Goal: Information Seeking & Learning: Learn about a topic

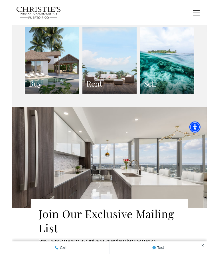
scroll to position [1022, 0]
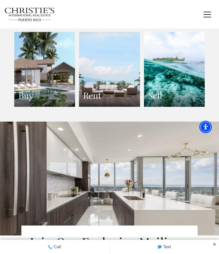
click at [32, 66] on link "Buy" at bounding box center [44, 69] width 61 height 75
click at [32, 73] on link "Buy" at bounding box center [44, 69] width 61 height 75
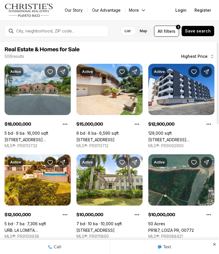
click at [28, 137] on link "[STREET_ADDRESS][PERSON_NAME]" at bounding box center [38, 139] width 66 height 5
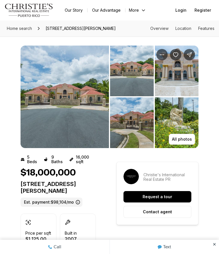
click at [58, 122] on img "View image gallery" at bounding box center [65, 97] width 88 height 103
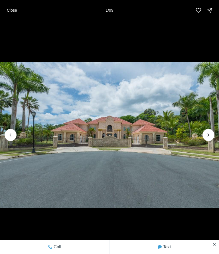
click at [58, 122] on img "1 of 99" at bounding box center [109, 135] width 219 height 178
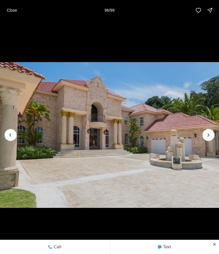
click at [13, 9] on p "Close" at bounding box center [12, 10] width 10 height 5
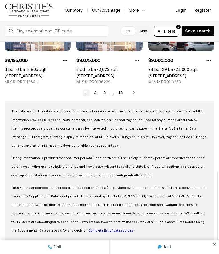
scroll to position [336, 0]
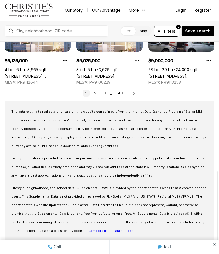
click at [97, 93] on link "2" at bounding box center [95, 93] width 7 height 7
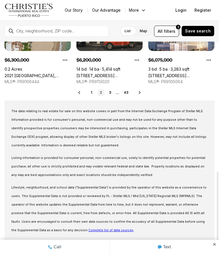
scroll to position [336, 0]
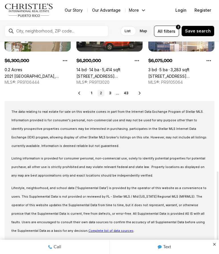
click at [110, 92] on link "3" at bounding box center [110, 93] width 7 height 7
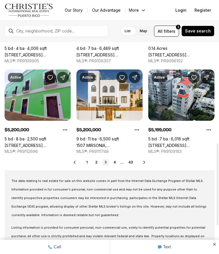
scroll to position [269, 0]
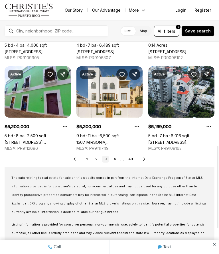
click at [117, 156] on link "4" at bounding box center [114, 159] width 7 height 7
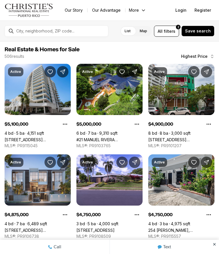
click at [133, 127] on button "Property options" at bounding box center [136, 124] width 11 height 11
click at [136, 141] on button "Dislike" at bounding box center [114, 141] width 52 height 13
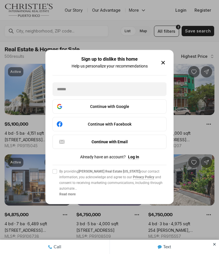
click at [166, 64] on icon "button" at bounding box center [163, 62] width 7 height 7
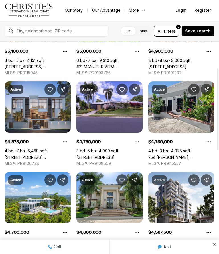
scroll to position [78, 0]
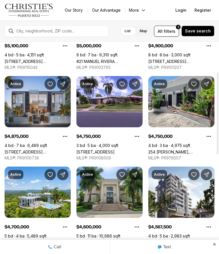
click at [31, 150] on link "1365 WILSON AVENUE EAST, HAVEN THE RESIDENCES, SAN JUAN PR, 00907" at bounding box center [38, 152] width 66 height 5
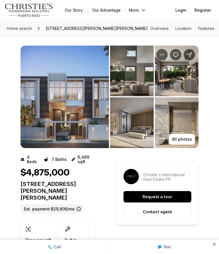
click at [186, 142] on p "All photos" at bounding box center [182, 139] width 20 height 5
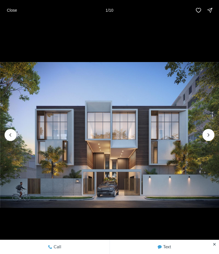
click at [210, 134] on icon "Next slide" at bounding box center [209, 135] width 6 height 6
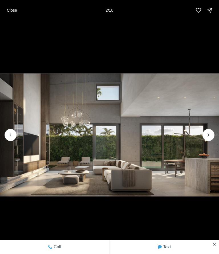
click at [210, 137] on icon "Next slide" at bounding box center [209, 135] width 6 height 6
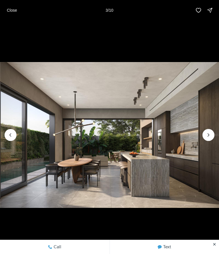
click at [210, 136] on icon "Next slide" at bounding box center [209, 135] width 6 height 6
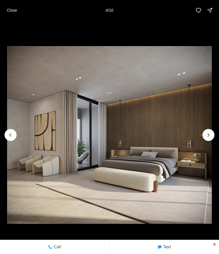
click at [209, 138] on icon "Next slide" at bounding box center [209, 135] width 6 height 6
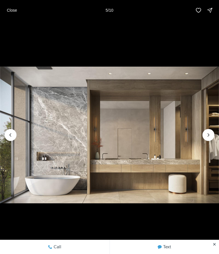
click at [206, 137] on icon "Next slide" at bounding box center [209, 135] width 6 height 6
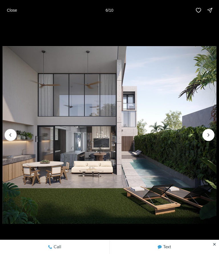
click at [210, 141] on img "6 of 10" at bounding box center [110, 135] width 214 height 178
click at [208, 137] on icon "Next slide" at bounding box center [209, 135] width 6 height 6
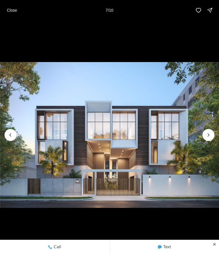
click at [208, 141] on img "7 of 10" at bounding box center [109, 135] width 219 height 178
click at [208, 137] on icon "Next slide" at bounding box center [209, 135] width 6 height 6
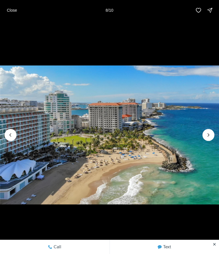
click at [206, 141] on img "8 of 10" at bounding box center [109, 135] width 219 height 178
click at [208, 141] on img "8 of 10" at bounding box center [109, 135] width 219 height 178
click at [210, 138] on icon "Next slide" at bounding box center [209, 135] width 6 height 6
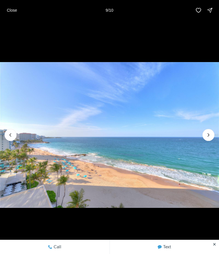
click at [208, 137] on icon "Next slide" at bounding box center [209, 135] width 6 height 6
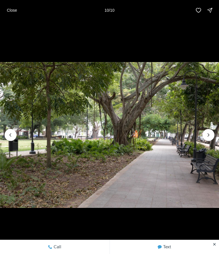
click at [209, 141] on img "10 of 10" at bounding box center [109, 135] width 219 height 178
click at [208, 138] on div at bounding box center [208, 135] width 12 height 12
click at [209, 141] on img "10 of 10" at bounding box center [109, 135] width 219 height 178
click at [210, 137] on div at bounding box center [208, 135] width 12 height 12
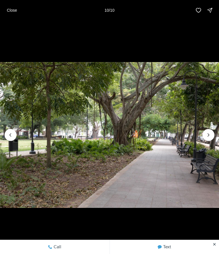
click at [210, 137] on div at bounding box center [208, 135] width 12 height 12
click at [14, 11] on p "Close" at bounding box center [12, 10] width 10 height 5
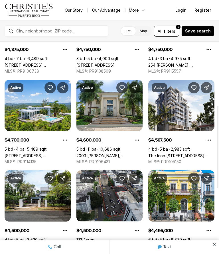
scroll to position [166, 0]
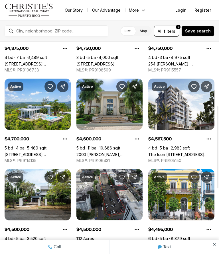
click at [33, 152] on link "[STREET_ADDRESS][PERSON_NAME][PERSON_NAME]" at bounding box center [38, 154] width 66 height 5
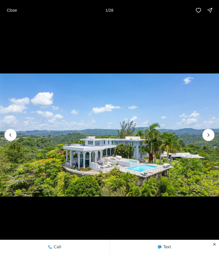
click at [209, 135] on icon "Next slide" at bounding box center [208, 135] width 1 height 3
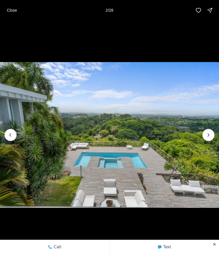
click at [211, 134] on icon "Next slide" at bounding box center [209, 135] width 6 height 6
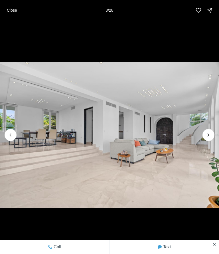
click at [211, 137] on icon "Next slide" at bounding box center [209, 135] width 6 height 6
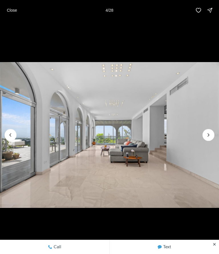
click at [209, 137] on icon "Next slide" at bounding box center [209, 135] width 6 height 6
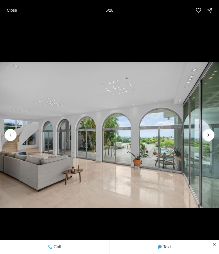
click at [210, 137] on icon "Next slide" at bounding box center [209, 135] width 6 height 6
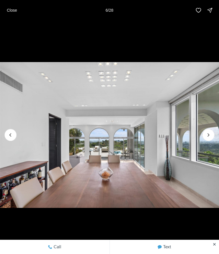
click at [210, 137] on icon "Next slide" at bounding box center [209, 135] width 6 height 6
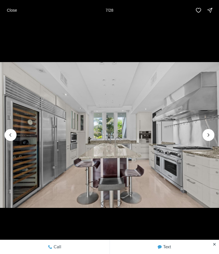
click at [209, 138] on icon "Next slide" at bounding box center [209, 135] width 6 height 6
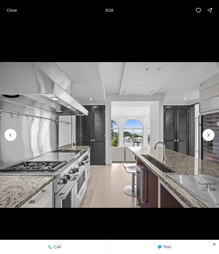
click at [210, 135] on icon "Next slide" at bounding box center [209, 135] width 6 height 6
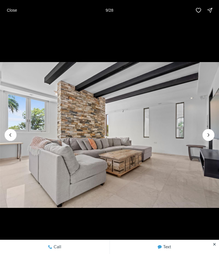
click at [209, 137] on icon "Next slide" at bounding box center [209, 135] width 6 height 6
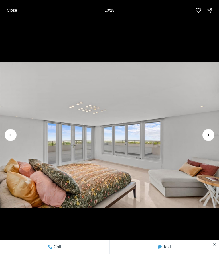
click at [211, 137] on icon "Next slide" at bounding box center [209, 135] width 6 height 6
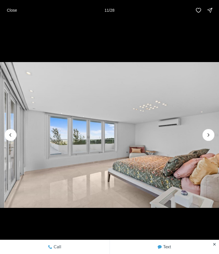
click at [209, 137] on icon "Next slide" at bounding box center [209, 135] width 6 height 6
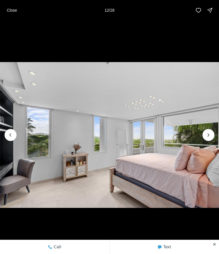
click at [211, 138] on icon "Next slide" at bounding box center [209, 135] width 6 height 6
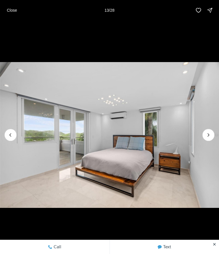
click at [210, 138] on icon "Next slide" at bounding box center [209, 135] width 6 height 6
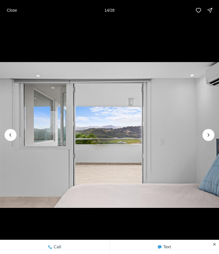
click at [210, 138] on icon "Next slide" at bounding box center [209, 135] width 6 height 6
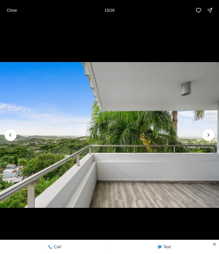
click at [211, 137] on icon "Next slide" at bounding box center [209, 135] width 6 height 6
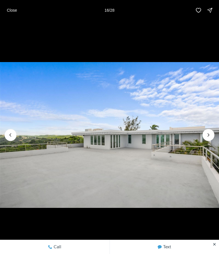
click at [212, 140] on img "16 of 28" at bounding box center [109, 135] width 219 height 178
click at [208, 137] on icon "Next slide" at bounding box center [209, 135] width 6 height 6
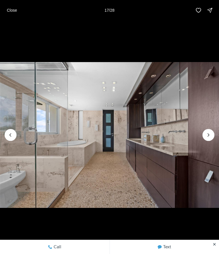
click at [210, 138] on icon "Next slide" at bounding box center [209, 135] width 6 height 6
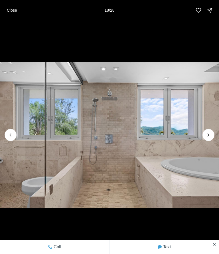
click at [210, 137] on icon "Next slide" at bounding box center [209, 135] width 6 height 6
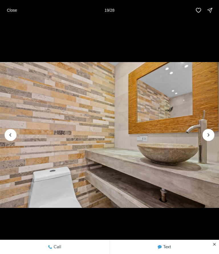
click at [210, 136] on icon "Next slide" at bounding box center [209, 135] width 6 height 6
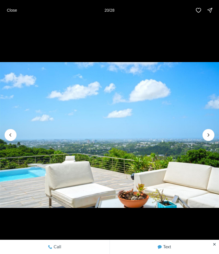
click at [210, 137] on icon "Next slide" at bounding box center [209, 135] width 6 height 6
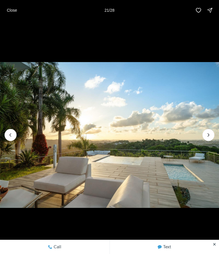
click at [208, 137] on icon "Next slide" at bounding box center [209, 135] width 6 height 6
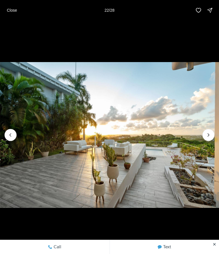
click at [207, 137] on icon "Next slide" at bounding box center [209, 135] width 6 height 6
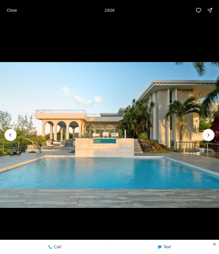
click at [209, 136] on icon "Next slide" at bounding box center [209, 135] width 6 height 6
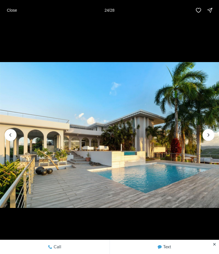
click at [209, 137] on icon "Next slide" at bounding box center [209, 135] width 6 height 6
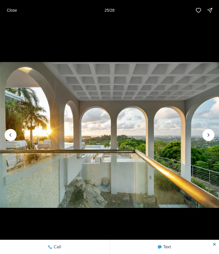
click at [210, 136] on icon "Next slide" at bounding box center [209, 135] width 6 height 6
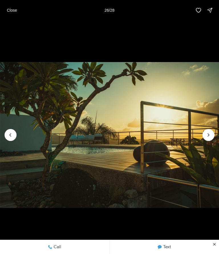
click at [210, 138] on icon "Next slide" at bounding box center [209, 135] width 6 height 6
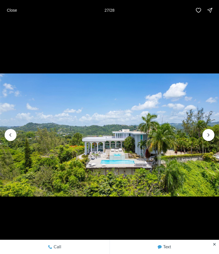
click at [208, 137] on icon "Next slide" at bounding box center [209, 135] width 6 height 6
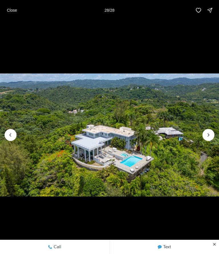
click at [209, 139] on div at bounding box center [208, 135] width 12 height 12
click at [210, 141] on img "28 of 28" at bounding box center [109, 135] width 219 height 178
click at [11, 10] on p "Close" at bounding box center [12, 10] width 10 height 5
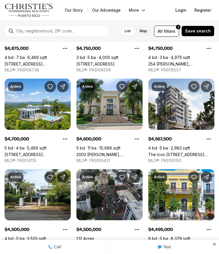
click at [116, 152] on link "2003 [PERSON_NAME], [GEOGRAPHIC_DATA][PERSON_NAME], 00926" at bounding box center [109, 154] width 66 height 5
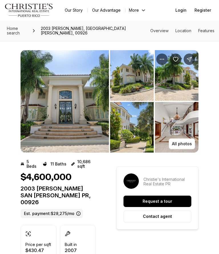
click at [186, 142] on p "All photos" at bounding box center [182, 144] width 20 height 5
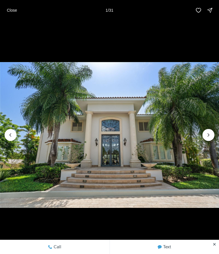
click at [144, 152] on img "1 of 31" at bounding box center [109, 135] width 219 height 178
click at [158, 160] on img "1 of 31" at bounding box center [109, 135] width 219 height 178
click at [210, 137] on icon "Next slide" at bounding box center [209, 135] width 6 height 6
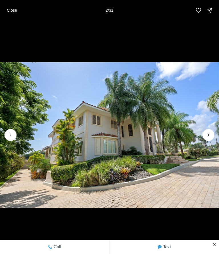
click at [210, 138] on icon "Next slide" at bounding box center [209, 135] width 6 height 6
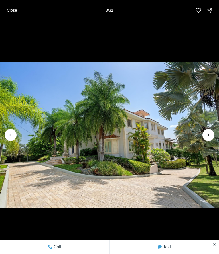
click at [210, 135] on icon "Next slide" at bounding box center [209, 135] width 6 height 6
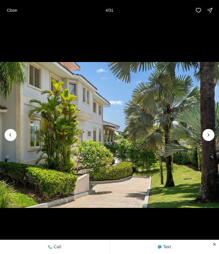
click at [208, 135] on icon "Next slide" at bounding box center [209, 135] width 6 height 6
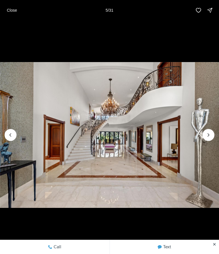
click at [210, 134] on icon "Next slide" at bounding box center [209, 135] width 6 height 6
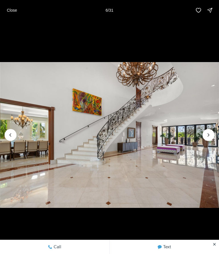
click at [210, 137] on icon "Next slide" at bounding box center [209, 135] width 6 height 6
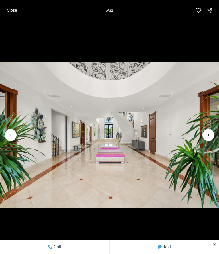
click at [209, 137] on icon "Next slide" at bounding box center [209, 135] width 6 height 6
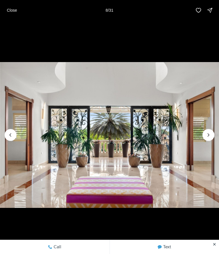
click at [9, 138] on icon "Previous slide" at bounding box center [11, 135] width 6 height 6
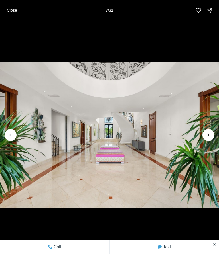
click at [208, 136] on icon "Next slide" at bounding box center [209, 135] width 6 height 6
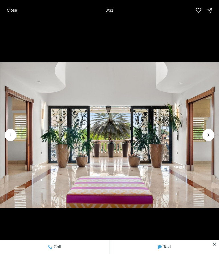
click at [209, 135] on icon "Next slide" at bounding box center [208, 135] width 1 height 3
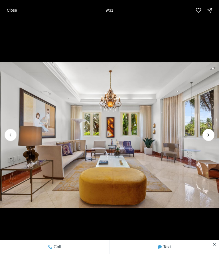
click at [209, 136] on icon "Next slide" at bounding box center [209, 135] width 6 height 6
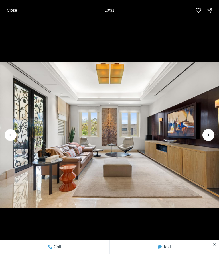
click at [210, 137] on icon "Next slide" at bounding box center [209, 135] width 6 height 6
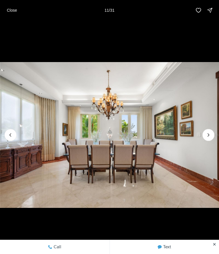
click at [210, 138] on icon "Next slide" at bounding box center [209, 135] width 6 height 6
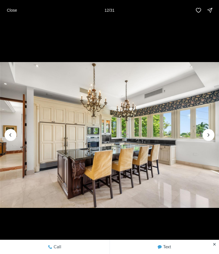
click at [208, 138] on icon "Next slide" at bounding box center [209, 135] width 6 height 6
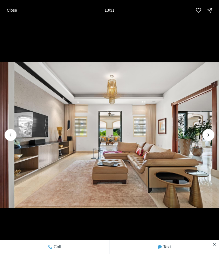
click at [207, 137] on icon "Next slide" at bounding box center [209, 135] width 6 height 6
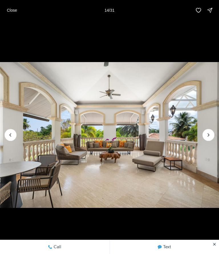
click at [208, 138] on icon "Next slide" at bounding box center [209, 135] width 6 height 6
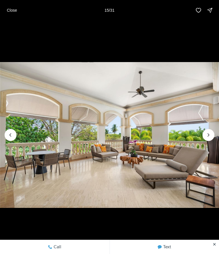
click at [209, 136] on icon "Next slide" at bounding box center [209, 135] width 6 height 6
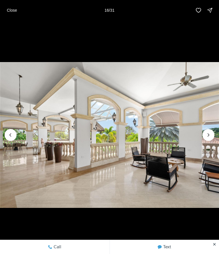
click at [208, 137] on icon "Next slide" at bounding box center [209, 135] width 6 height 6
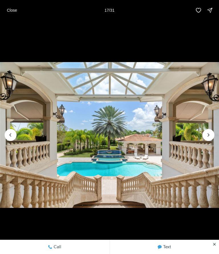
click at [208, 136] on icon "Next slide" at bounding box center [208, 135] width 1 height 3
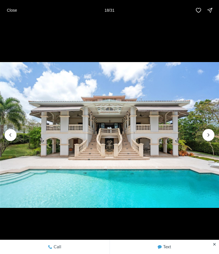
click at [209, 137] on icon "Next slide" at bounding box center [209, 135] width 6 height 6
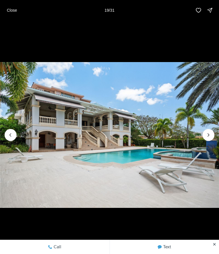
click at [210, 137] on icon "Next slide" at bounding box center [209, 135] width 6 height 6
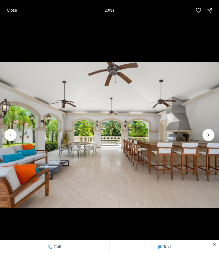
click at [211, 137] on icon "Next slide" at bounding box center [209, 135] width 6 height 6
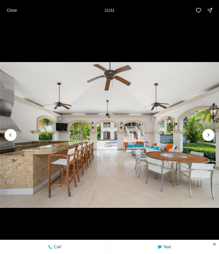
click at [8, 134] on icon "Previous slide" at bounding box center [11, 135] width 6 height 6
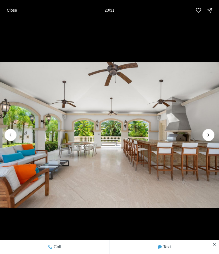
click at [210, 135] on icon "Next slide" at bounding box center [209, 135] width 6 height 6
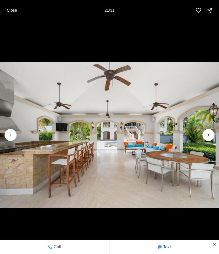
click at [210, 133] on icon "Next slide" at bounding box center [209, 135] width 6 height 6
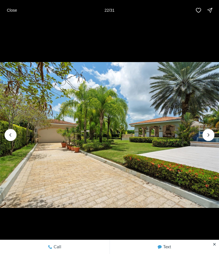
click at [210, 136] on icon "Next slide" at bounding box center [209, 135] width 6 height 6
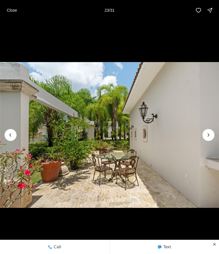
click at [209, 137] on icon "Next slide" at bounding box center [209, 135] width 6 height 6
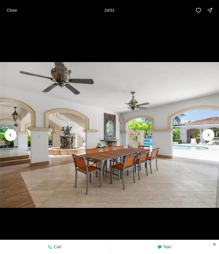
click at [211, 137] on icon "Next slide" at bounding box center [209, 135] width 6 height 6
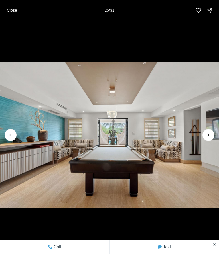
click at [211, 135] on icon "Next slide" at bounding box center [209, 135] width 6 height 6
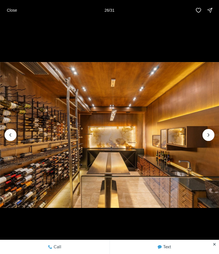
click at [208, 135] on icon "Next slide" at bounding box center [209, 135] width 6 height 6
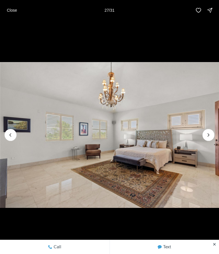
click at [208, 138] on icon "Next slide" at bounding box center [209, 135] width 6 height 6
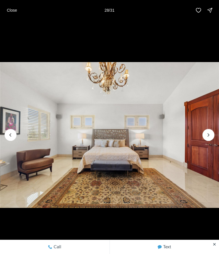
click at [207, 138] on icon "Next slide" at bounding box center [209, 135] width 6 height 6
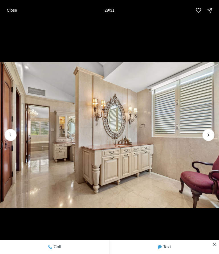
click at [207, 137] on icon "Next slide" at bounding box center [209, 135] width 6 height 6
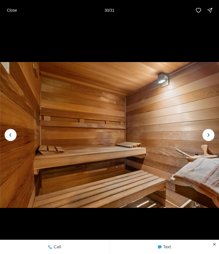
click at [206, 137] on icon "Next slide" at bounding box center [209, 135] width 6 height 6
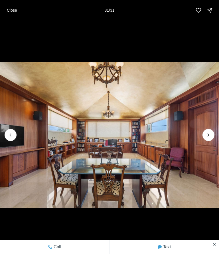
click at [209, 138] on div at bounding box center [208, 135] width 12 height 12
click at [208, 138] on div at bounding box center [208, 135] width 12 height 12
click at [211, 134] on div at bounding box center [208, 135] width 12 height 12
click at [211, 138] on div at bounding box center [208, 135] width 12 height 12
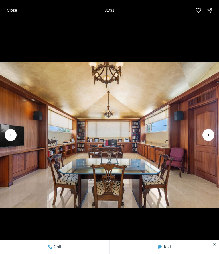
click at [210, 135] on div at bounding box center [208, 135] width 12 height 12
click at [7, 8] on p "Close" at bounding box center [12, 10] width 10 height 5
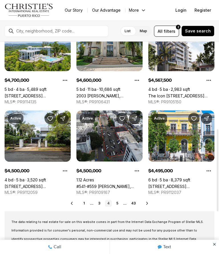
scroll to position [227, 0]
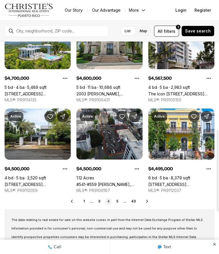
click at [186, 182] on link "[STREET_ADDRESS][PERSON_NAME]" at bounding box center [181, 184] width 66 height 5
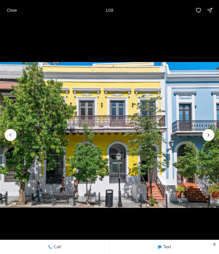
click at [208, 136] on icon "Next slide" at bounding box center [209, 135] width 6 height 6
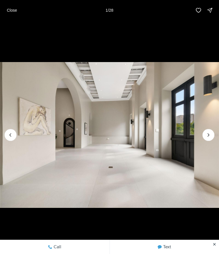
click at [209, 136] on icon "Next slide" at bounding box center [209, 135] width 6 height 6
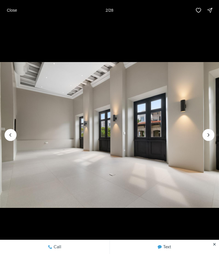
click at [208, 137] on icon "Next slide" at bounding box center [209, 135] width 6 height 6
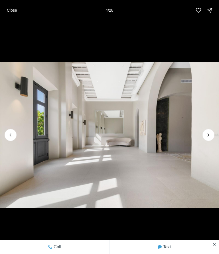
click at [209, 137] on icon "Next slide" at bounding box center [209, 135] width 6 height 6
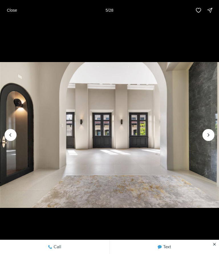
click at [208, 137] on icon "Next slide" at bounding box center [209, 135] width 6 height 6
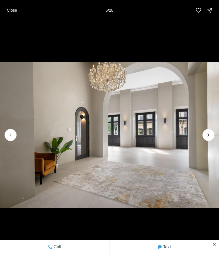
click at [209, 137] on icon "Next slide" at bounding box center [209, 135] width 6 height 6
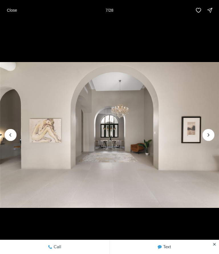
click at [206, 137] on icon "Next slide" at bounding box center [209, 135] width 6 height 6
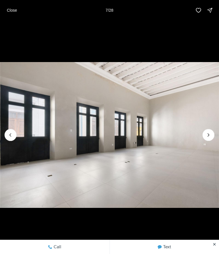
click at [208, 140] on button "Next slide" at bounding box center [208, 135] width 12 height 12
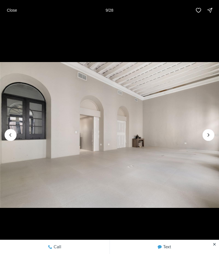
click at [208, 142] on img "9 of 28" at bounding box center [109, 135] width 219 height 178
click at [206, 137] on icon "Next slide" at bounding box center [209, 135] width 6 height 6
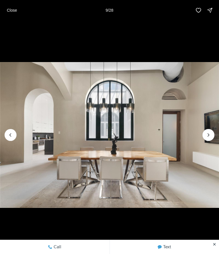
click at [206, 137] on icon "Next slide" at bounding box center [209, 135] width 6 height 6
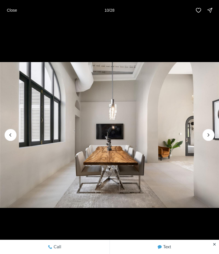
click at [208, 140] on button "Next slide" at bounding box center [208, 135] width 12 height 12
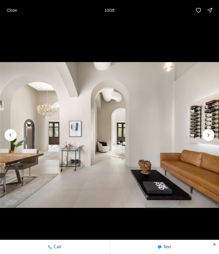
click at [207, 139] on button "Next slide" at bounding box center [208, 135] width 12 height 12
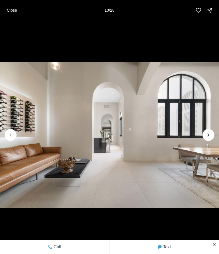
click at [207, 139] on button "Next slide" at bounding box center [208, 135] width 12 height 12
click at [208, 140] on button "Next slide" at bounding box center [208, 135] width 12 height 12
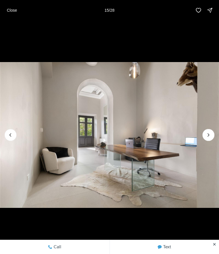
click at [208, 137] on icon "Next slide" at bounding box center [209, 135] width 6 height 6
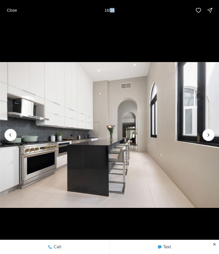
click at [207, 137] on icon "Next slide" at bounding box center [209, 135] width 6 height 6
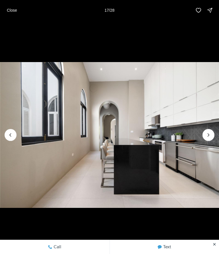
click at [206, 137] on icon "Next slide" at bounding box center [209, 135] width 6 height 6
click at [209, 140] on button "Next slide" at bounding box center [208, 135] width 12 height 12
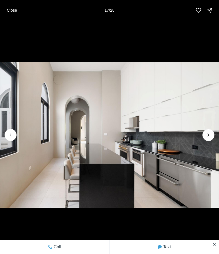
click at [205, 139] on button "Next slide" at bounding box center [208, 135] width 12 height 12
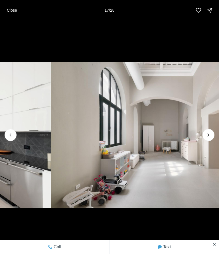
click at [205, 139] on button "Next slide" at bounding box center [208, 135] width 12 height 12
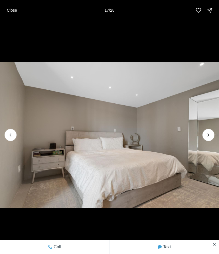
click at [205, 140] on button "Next slide" at bounding box center [208, 135] width 12 height 12
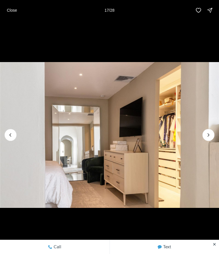
click at [204, 139] on button "Next slide" at bounding box center [208, 135] width 12 height 12
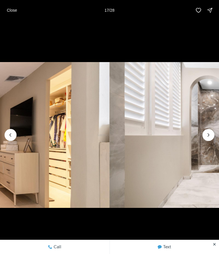
click at [204, 139] on button "Next slide" at bounding box center [208, 135] width 12 height 12
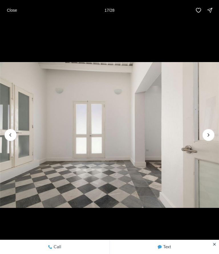
click at [204, 139] on button "Next slide" at bounding box center [208, 135] width 12 height 12
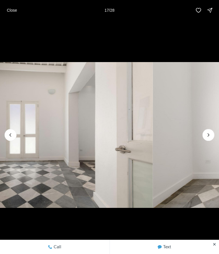
click at [204, 139] on button "Next slide" at bounding box center [208, 135] width 12 height 12
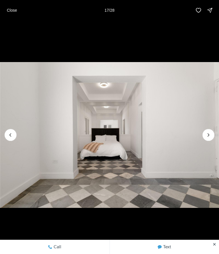
click at [206, 138] on icon "Next slide" at bounding box center [209, 135] width 6 height 6
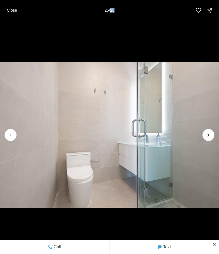
click at [208, 138] on icon "Next slide" at bounding box center [209, 135] width 6 height 6
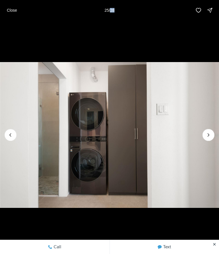
click at [209, 140] on button "Next slide" at bounding box center [208, 135] width 12 height 12
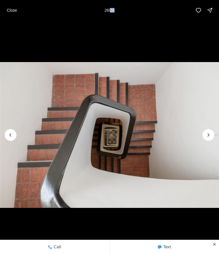
click at [209, 140] on button "Next slide" at bounding box center [208, 135] width 12 height 12
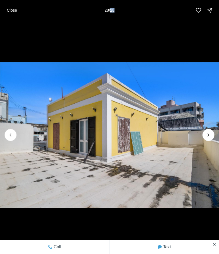
click at [209, 142] on img "28 of 28" at bounding box center [109, 135] width 219 height 178
click at [208, 141] on img "28 of 28" at bounding box center [109, 135] width 219 height 178
click at [207, 137] on div at bounding box center [208, 135] width 12 height 12
click at [9, 15] on button "Close" at bounding box center [11, 10] width 17 height 11
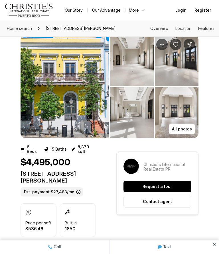
scroll to position [9, 0]
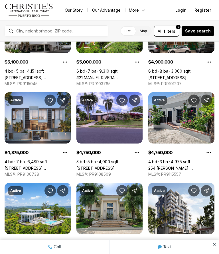
scroll to position [303, 0]
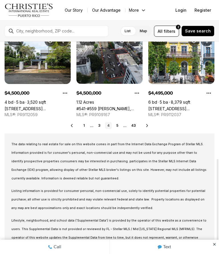
click at [117, 122] on link "5" at bounding box center [117, 125] width 7 height 7
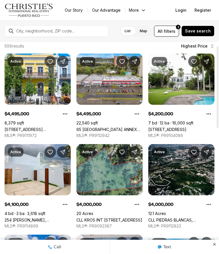
scroll to position [10, 0]
click at [186, 127] on link "[STREET_ADDRESS]" at bounding box center [167, 129] width 38 height 5
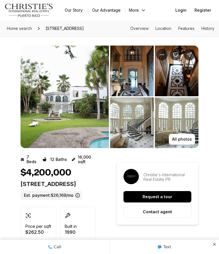
click at [185, 139] on p "All photos" at bounding box center [182, 139] width 20 height 5
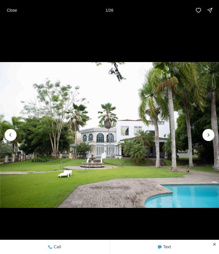
click at [210, 138] on icon "Next slide" at bounding box center [209, 135] width 6 height 6
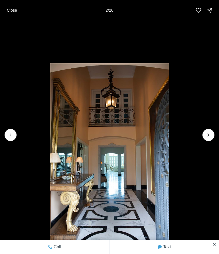
click at [208, 138] on icon "Next slide" at bounding box center [209, 135] width 6 height 6
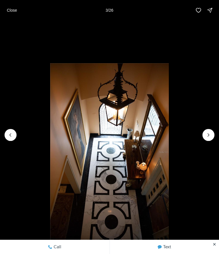
click at [206, 138] on icon "Next slide" at bounding box center [209, 135] width 6 height 6
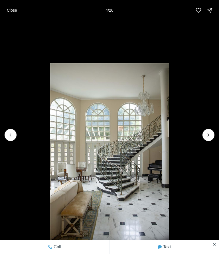
click at [208, 137] on icon "Next slide" at bounding box center [209, 135] width 6 height 6
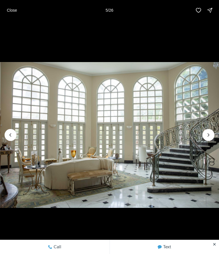
click at [206, 137] on icon "Next slide" at bounding box center [209, 135] width 6 height 6
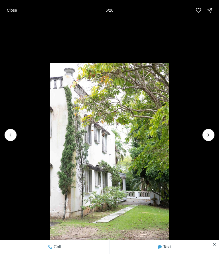
click at [206, 137] on icon "Next slide" at bounding box center [209, 135] width 6 height 6
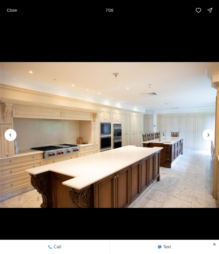
click at [206, 137] on icon "Next slide" at bounding box center [209, 135] width 6 height 6
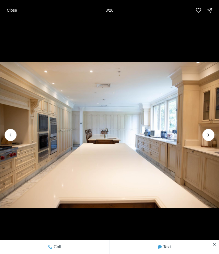
click at [208, 138] on icon "Next slide" at bounding box center [209, 135] width 6 height 6
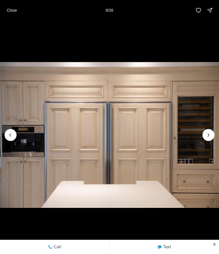
click at [206, 137] on icon "Next slide" at bounding box center [209, 135] width 6 height 6
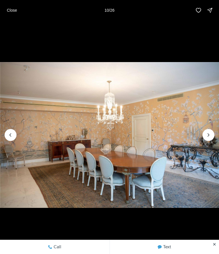
click at [208, 137] on icon "Next slide" at bounding box center [209, 135] width 6 height 6
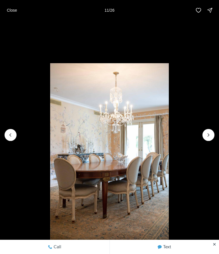
click at [206, 134] on icon "Next slide" at bounding box center [209, 135] width 6 height 6
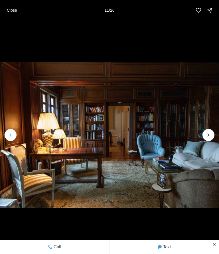
click at [208, 137] on icon "Next slide" at bounding box center [209, 135] width 6 height 6
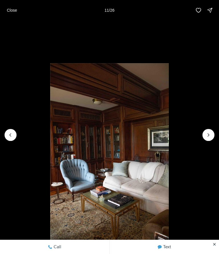
click at [210, 138] on icon "Next slide" at bounding box center [209, 135] width 6 height 6
click at [208, 137] on icon "Next slide" at bounding box center [209, 135] width 6 height 6
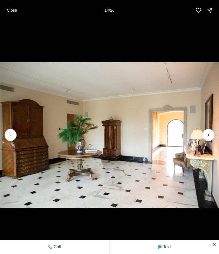
click at [186, 196] on img "14 of 26" at bounding box center [109, 135] width 219 height 178
click at [208, 137] on icon "Next slide" at bounding box center [209, 135] width 6 height 6
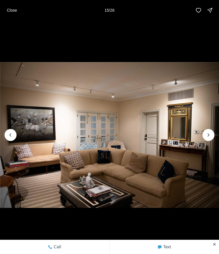
click at [211, 141] on img "15 of 26" at bounding box center [109, 135] width 219 height 178
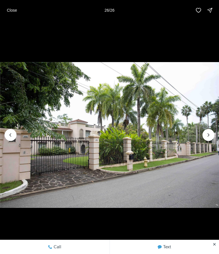
click at [7, 11] on p "Close" at bounding box center [12, 10] width 10 height 5
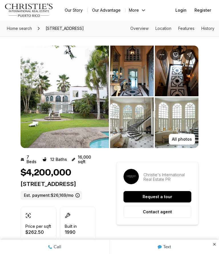
click at [9, 15] on img "Main navigation" at bounding box center [29, 10] width 49 height 14
